Goal: Answer question/provide support

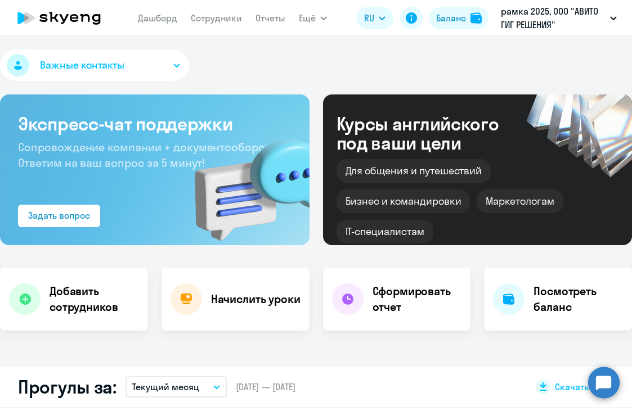
select select "30"
click at [599, 380] on circle at bounding box center [603, 382] width 31 height 31
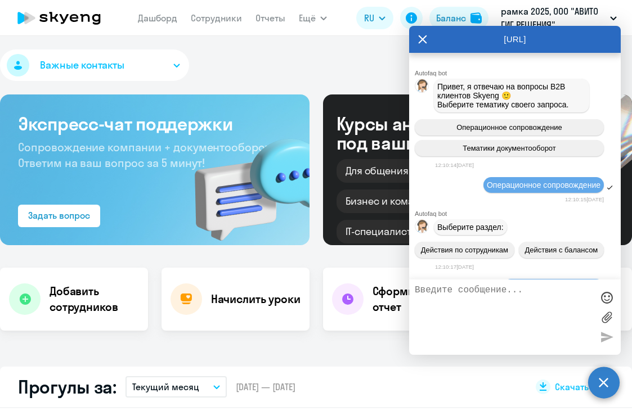
scroll to position [16546, 0]
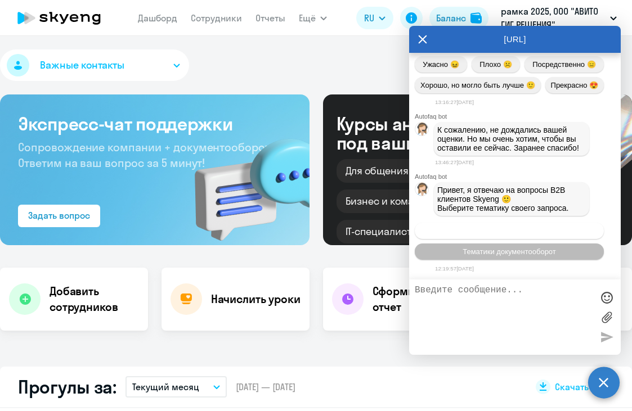
click at [508, 233] on span "Операционное сопровождение" at bounding box center [509, 231] width 106 height 8
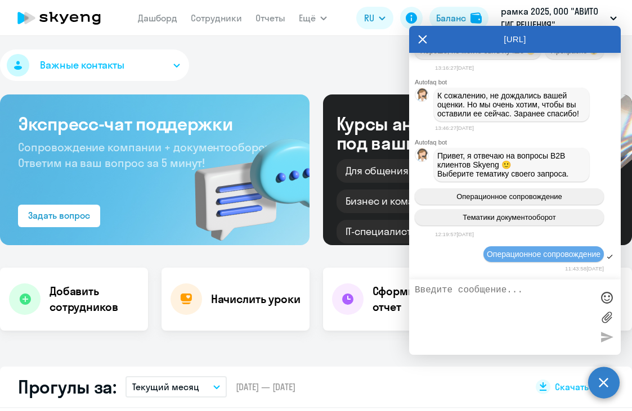
scroll to position [16670, 0]
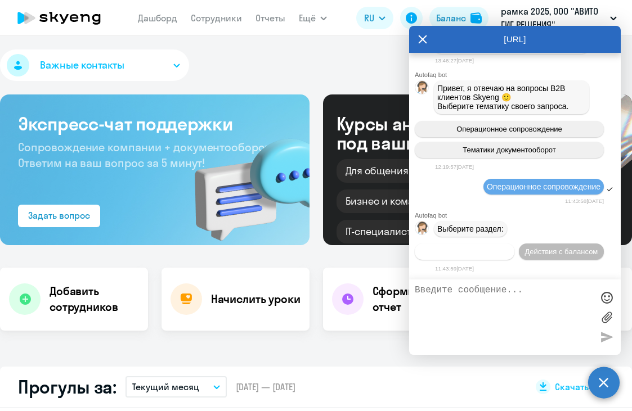
click at [501, 247] on span "Действия по сотрудникам" at bounding box center [464, 251] width 87 height 8
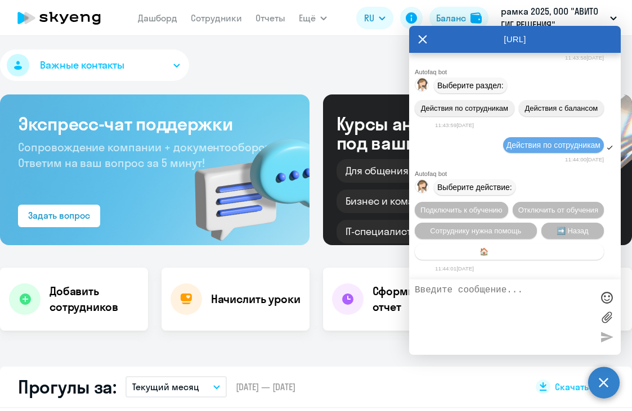
scroll to position [16839, 0]
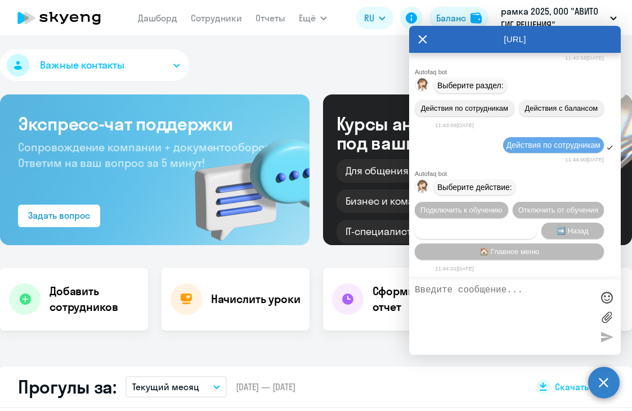
click at [496, 223] on button "Сотруднику нужна помощь" at bounding box center [476, 231] width 122 height 16
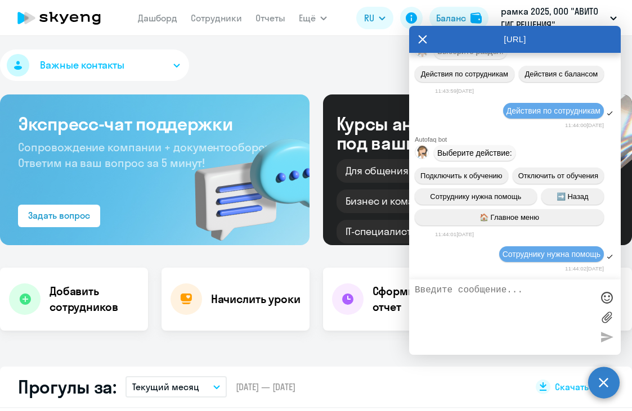
scroll to position [17230, 0]
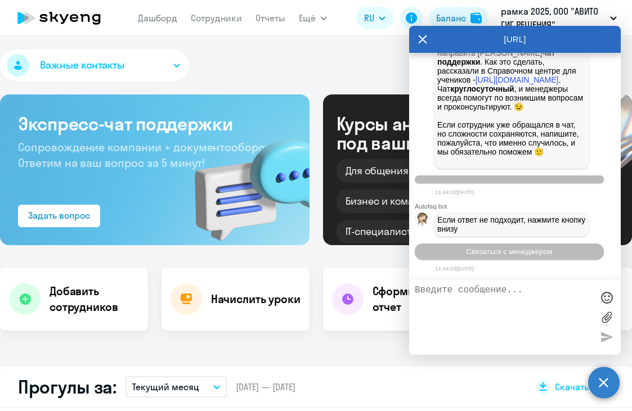
click at [484, 311] on textarea at bounding box center [504, 317] width 178 height 64
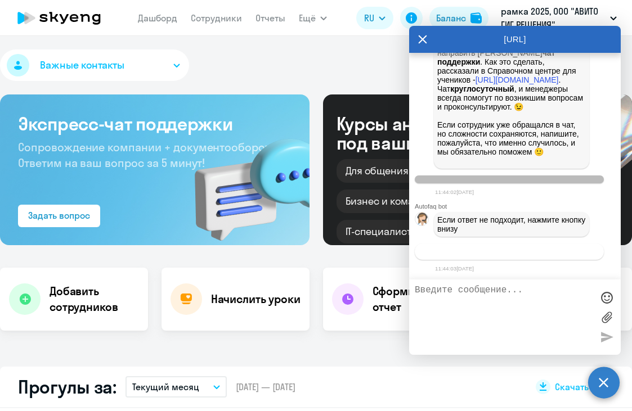
click at [495, 251] on span "Связаться с менеджером" at bounding box center [509, 251] width 86 height 8
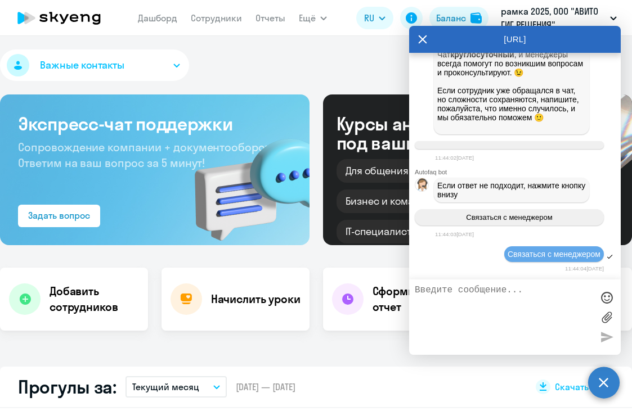
click at [484, 319] on textarea at bounding box center [504, 317] width 178 height 64
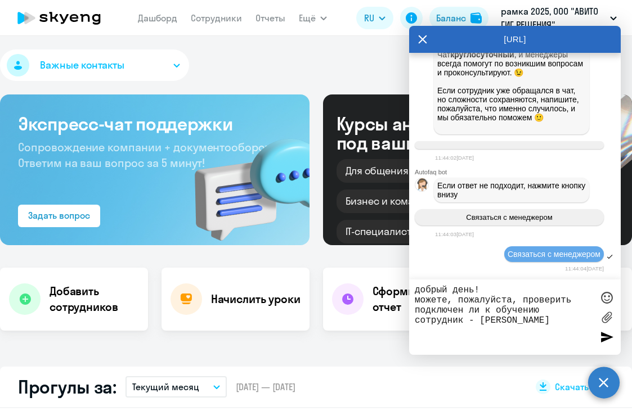
paste textarea "[EMAIL_ADDRESS][DOMAIN_NAME] Mattermost dkkuchkildin Телефон [PHONE_NUMBER]"
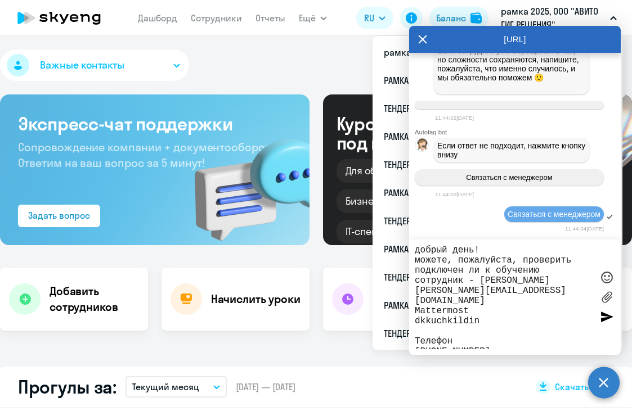
drag, startPoint x: 483, startPoint y: 337, endPoint x: 409, endPoint y: 307, distance: 79.9
click at [409, 307] on div "добрый день! можете, пожалуйста, проверить подключен ли к обучению сотрудник - …" at bounding box center [514, 297] width 211 height 115
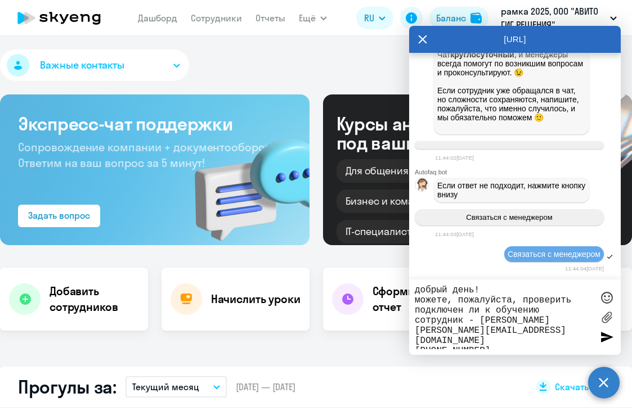
click at [515, 346] on textarea "добрый день! можете, пожалуйста, проверить подключен ли к обучению сотрудник - …" at bounding box center [504, 317] width 178 height 64
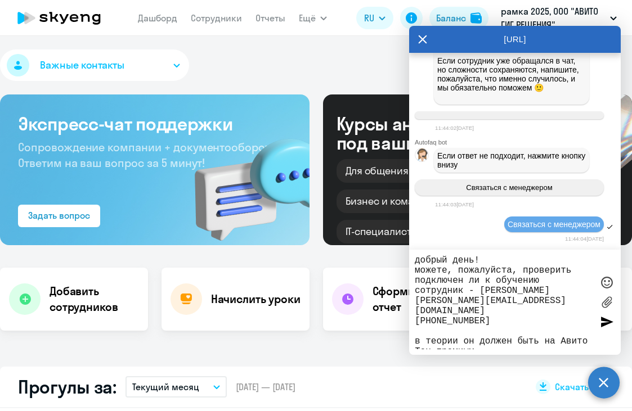
scroll to position [17375, 0]
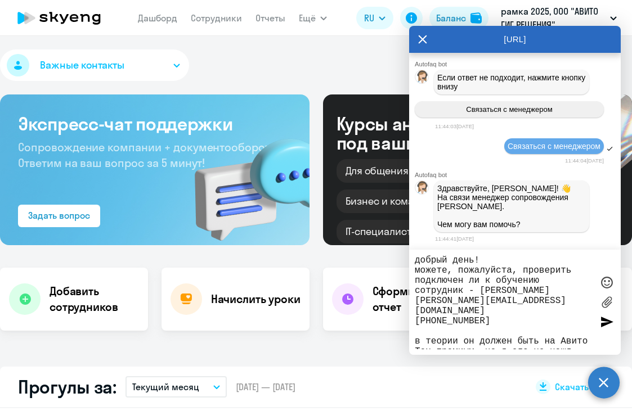
type textarea "добрый день! можете, пожалуйста, проверить подключен ли к обучению сотрудник - …"
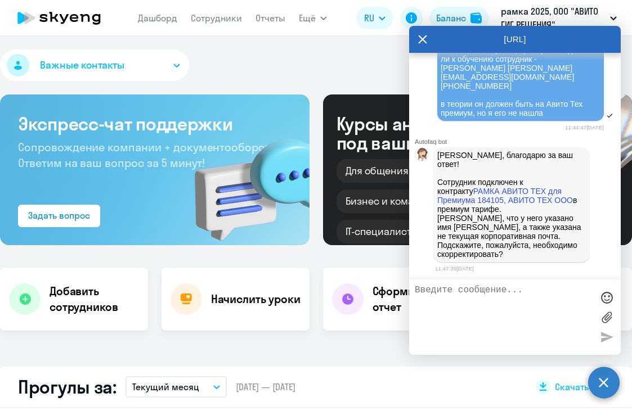
scroll to position [17575, 0]
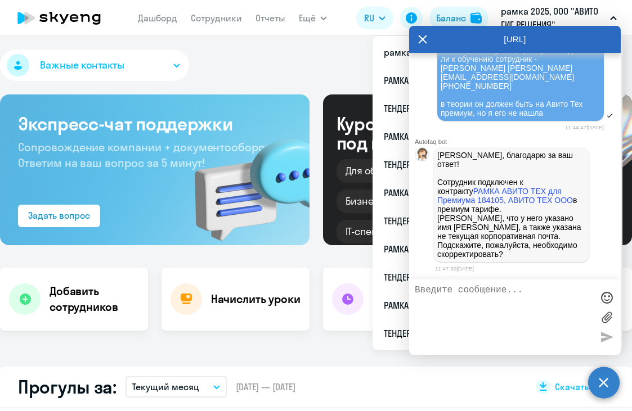
click at [524, 309] on textarea at bounding box center [504, 317] width 178 height 64
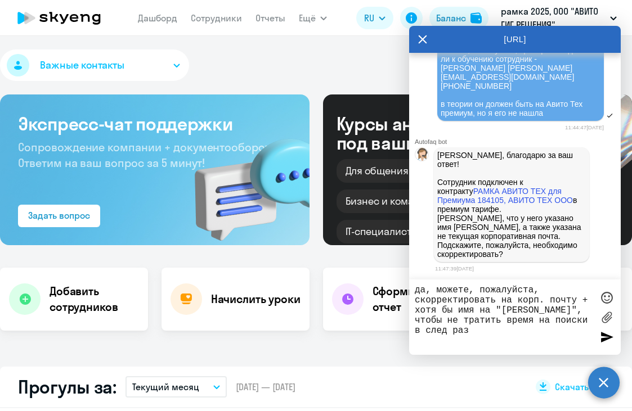
type textarea "да, можете, пожалуйста, скорректировать на корп. почту + хотя бы имя на "[PERSO…"
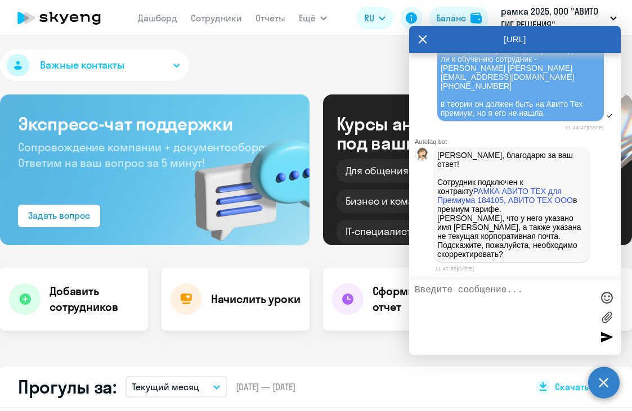
scroll to position [17637, 0]
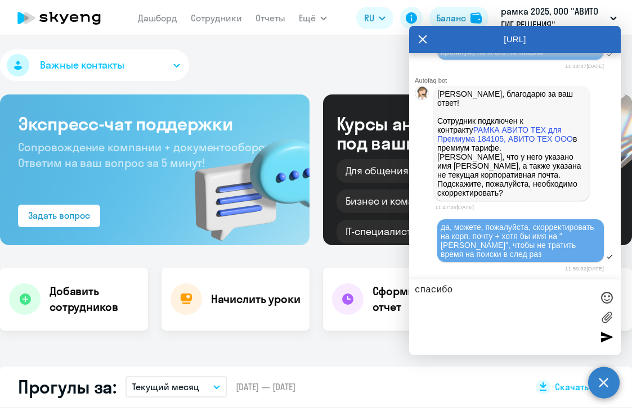
type textarea "спасибо!"
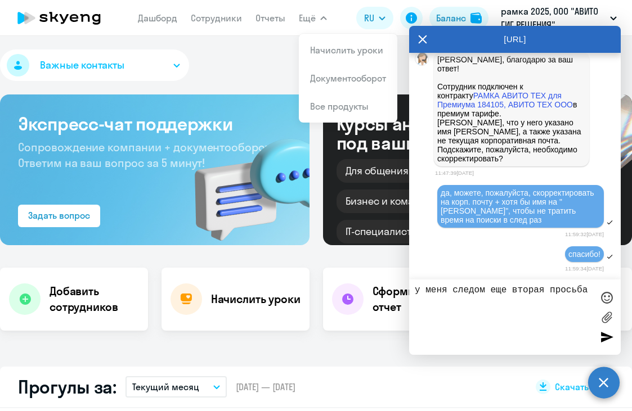
click at [521, 312] on textarea "у меня следом еще вторая просьба" at bounding box center [504, 317] width 178 height 64
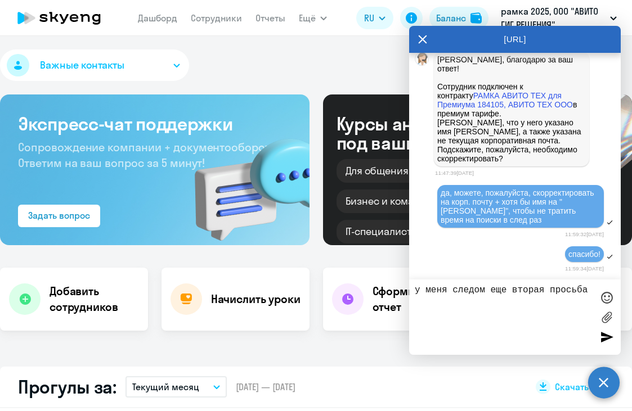
click at [588, 290] on textarea "у меня следом еще вторая просьба" at bounding box center [504, 317] width 178 height 64
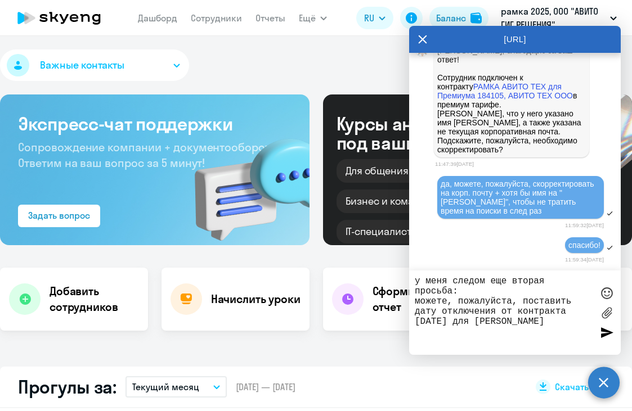
paste textarea "[EMAIL_ADDRESS][DOMAIN_NAME] Mattermost aaakhmadeev Телефон [PHONE_NUMBER]"
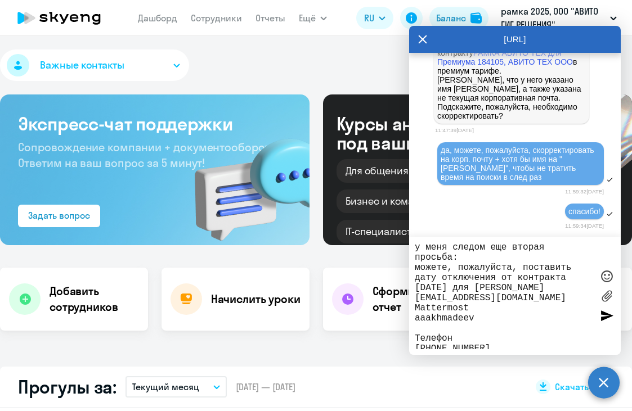
scroll to position [18, 0]
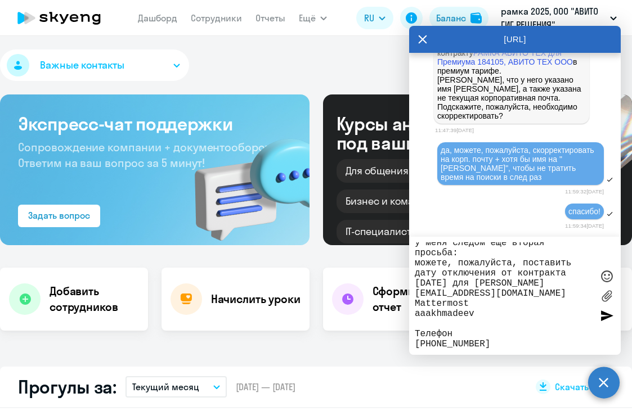
drag, startPoint x: 452, startPoint y: 332, endPoint x: 414, endPoint y: 299, distance: 50.2
click at [414, 299] on div "у меня следом еще вторая просьба: можете, пожалуйста, поставить дату отключения…" at bounding box center [514, 296] width 211 height 118
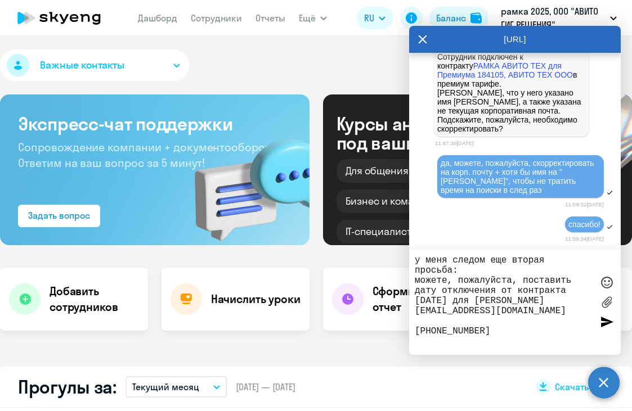
scroll to position [0, 0]
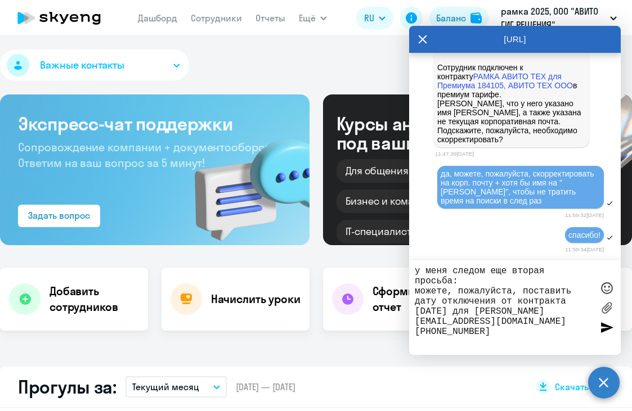
click at [588, 316] on textarea "у меня следом еще вторая просьба: можете, пожалуйста, поставить дату отключения…" at bounding box center [504, 307] width 178 height 83
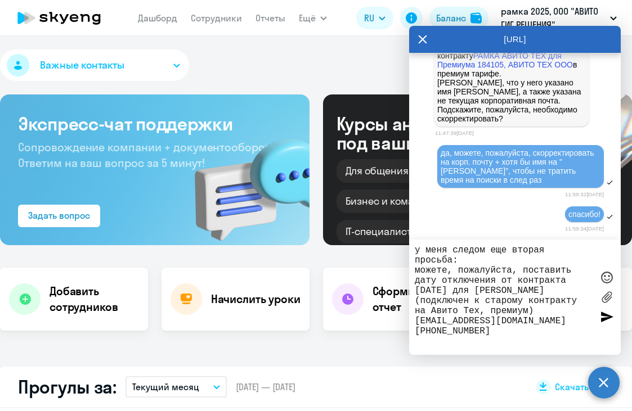
click at [553, 334] on textarea "у меня следом еще вторая просьба: можете, пожалуйста, поставить дату отключения…" at bounding box center [504, 297] width 178 height 104
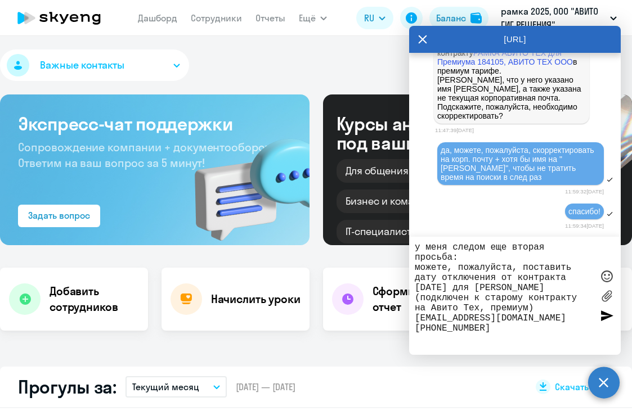
scroll to position [18, 0]
click at [566, 264] on textarea "у меня следом еще вторая просьба: можете, пожалуйста, поставить дату отключения…" at bounding box center [504, 295] width 178 height 107
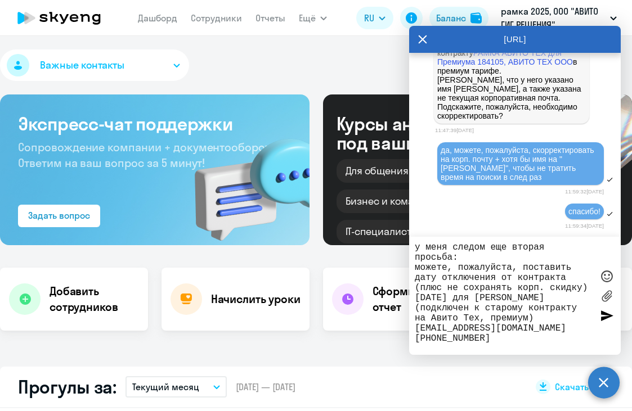
scroll to position [28, 0]
type textarea "у меня следом еще вторая просьба: можете, пожалуйста, поставить дату отключения…"
click at [600, 315] on div at bounding box center [606, 315] width 17 height 17
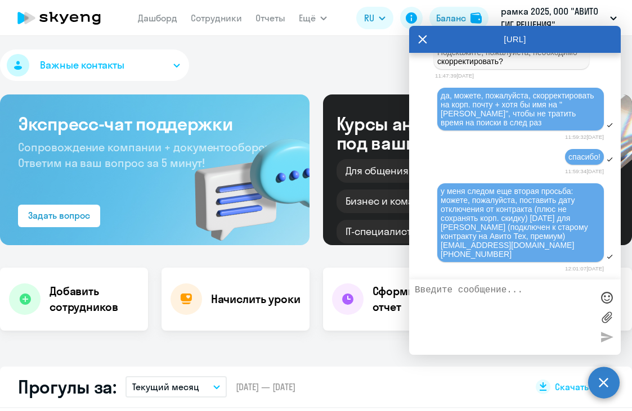
scroll to position [17787, 0]
drag, startPoint x: 279, startPoint y: 71, endPoint x: 256, endPoint y: 37, distance: 41.0
click at [277, 69] on div "Важные контакты" at bounding box center [316, 67] width 632 height 36
click at [424, 229] on div "у меня следом еще вторая просьба: можете, пожалуйста, поставить дату отключения…" at bounding box center [514, 223] width 211 height 82
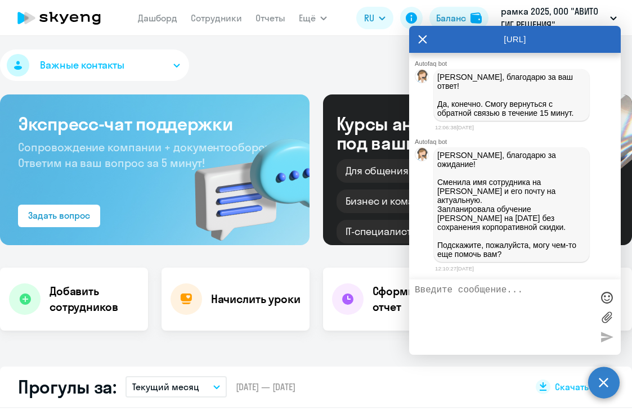
scroll to position [17981, 0]
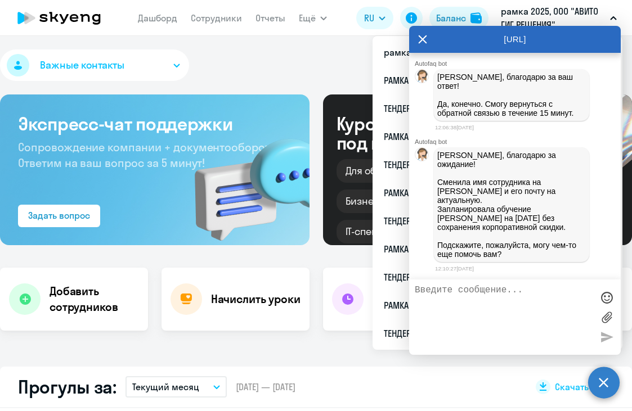
click at [517, 306] on textarea at bounding box center [504, 317] width 178 height 64
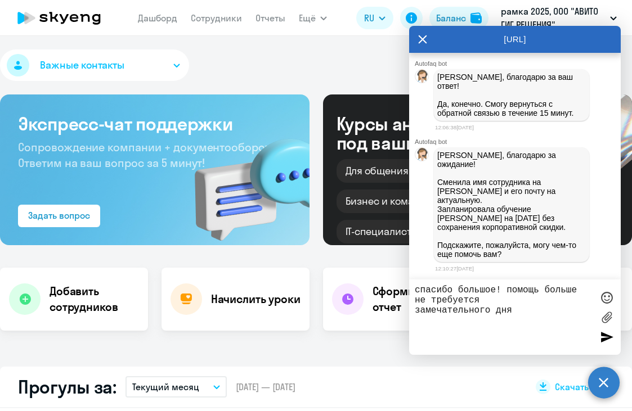
type textarea "спасибо большое! помощь больше не требуется замечательного дня!"
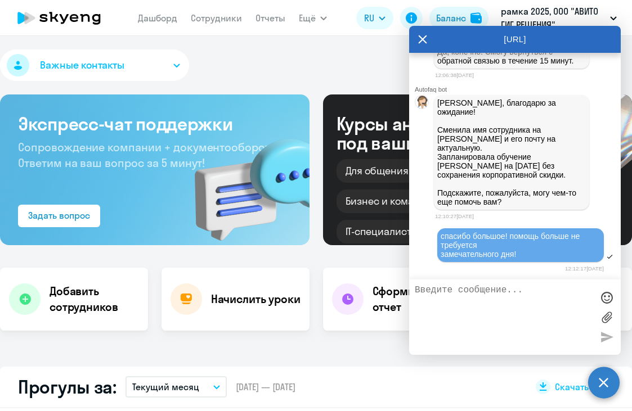
scroll to position [18034, 0]
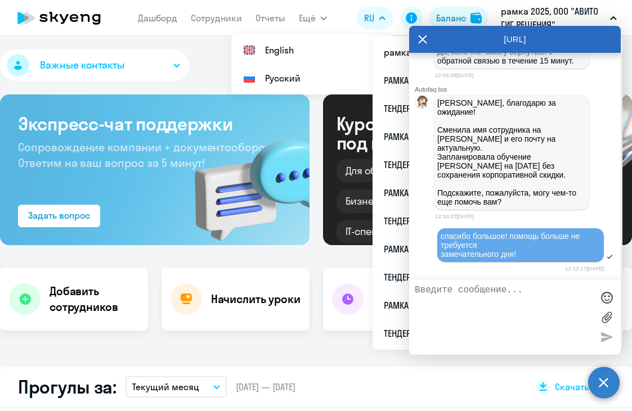
click at [484, 265] on div "12:12:17[DATE]" at bounding box center [519, 268] width 169 height 11
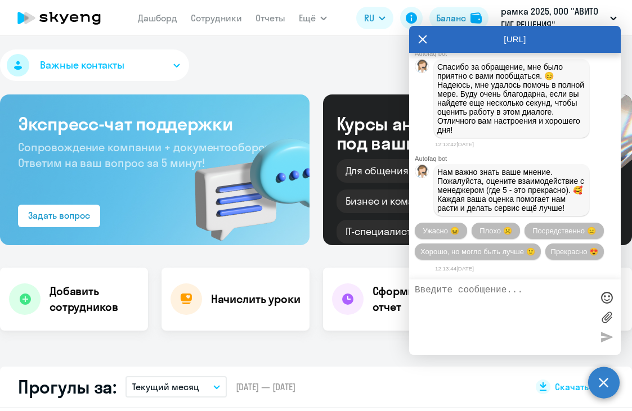
scroll to position [18311, 0]
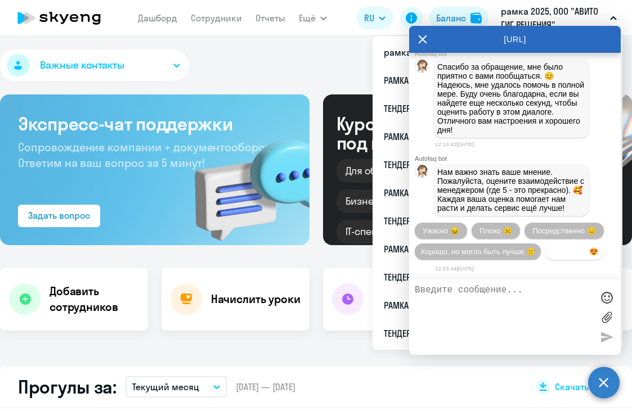
click at [551, 253] on span "Прекрасно 😍" at bounding box center [574, 251] width 47 height 8
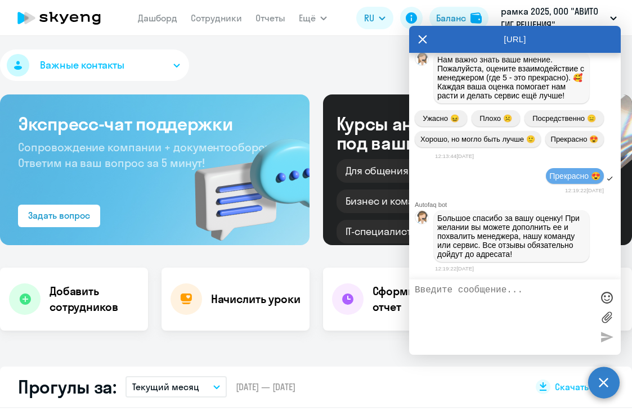
scroll to position [17863, 0]
click at [422, 41] on icon at bounding box center [422, 39] width 9 height 27
